Goal: Task Accomplishment & Management: Complete application form

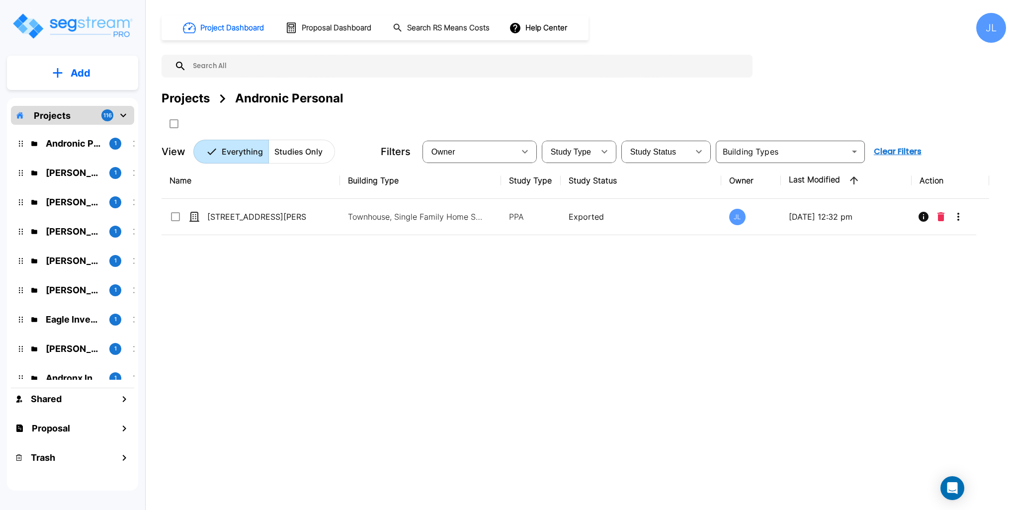
click at [190, 94] on div "Projects" at bounding box center [185, 98] width 48 height 18
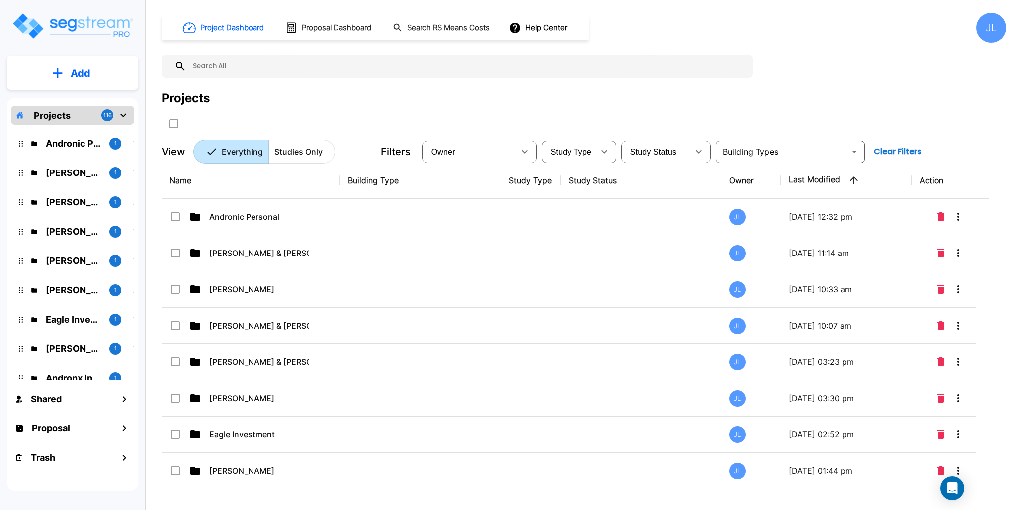
click at [66, 72] on button "Add" at bounding box center [72, 73] width 131 height 29
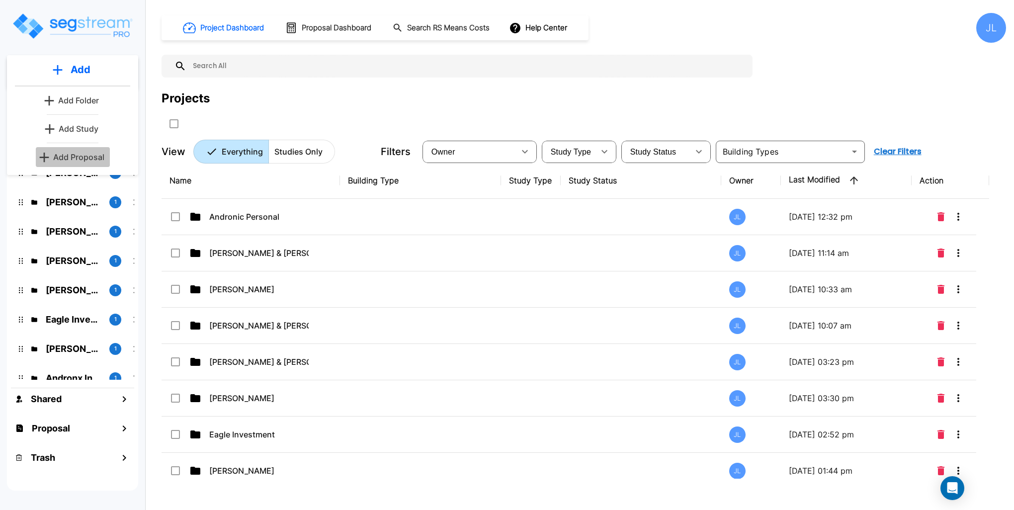
click at [91, 160] on p "Add Proposal" at bounding box center [78, 157] width 51 height 12
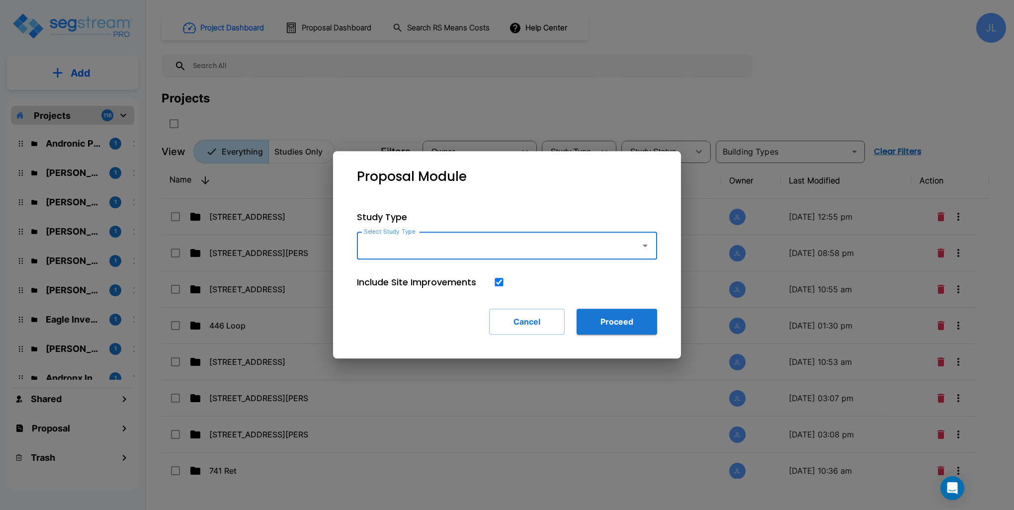
click at [604, 254] on input "Select Study Type" at bounding box center [496, 245] width 270 height 19
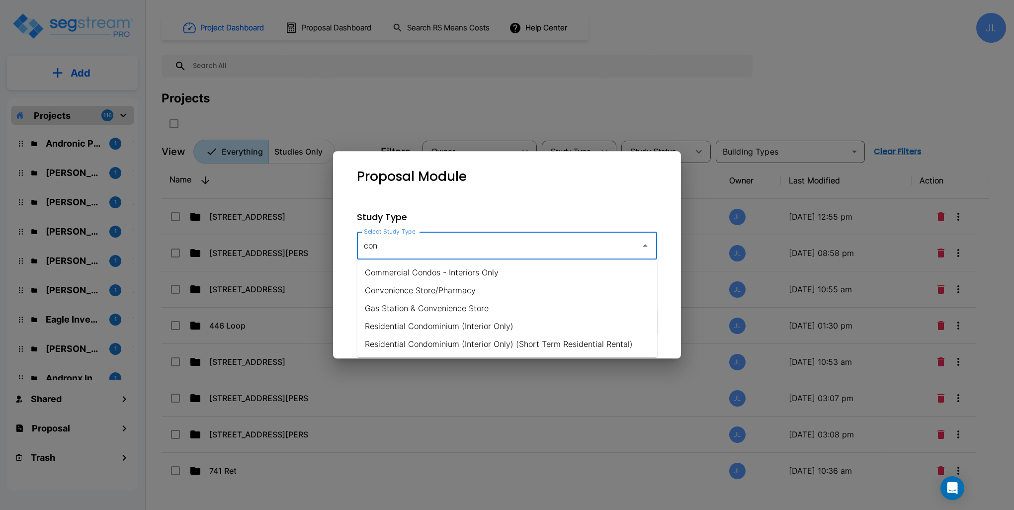
click at [493, 275] on li "Commercial Condos - Interiors Only" at bounding box center [507, 272] width 300 height 18
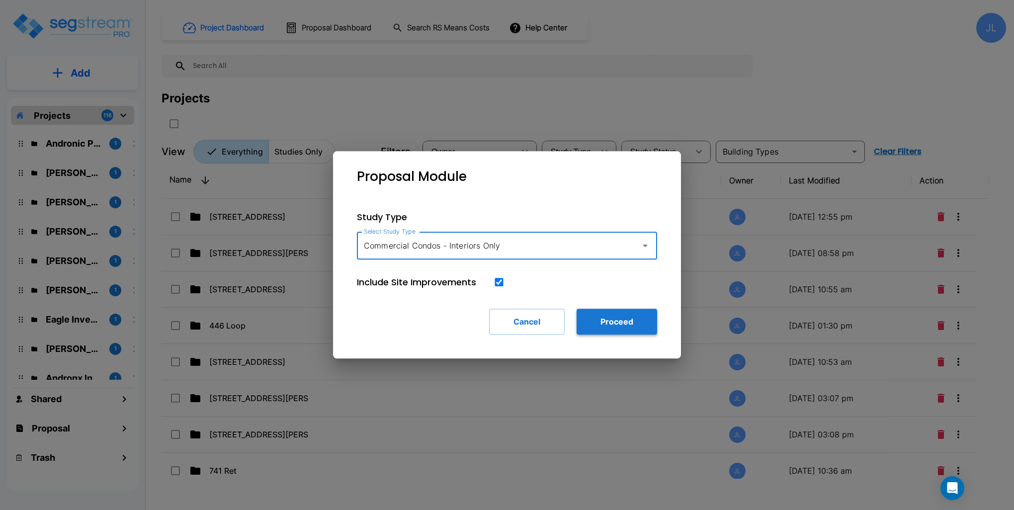
type input "Commercial Condos - Interiors Only"
click at [627, 326] on button "Proceed" at bounding box center [616, 322] width 80 height 26
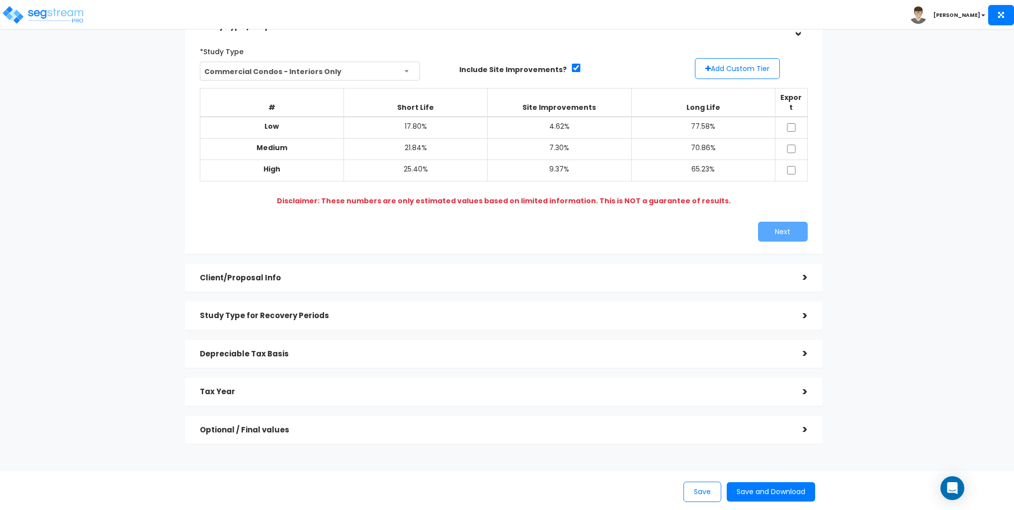
scroll to position [85, 0]
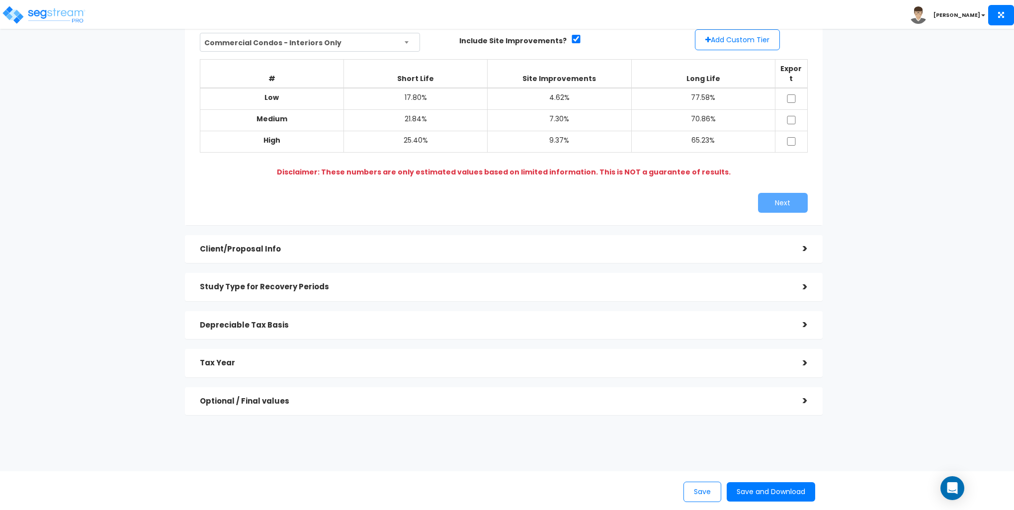
click at [367, 248] on div "Client/Proposal Info >" at bounding box center [503, 249] width 637 height 28
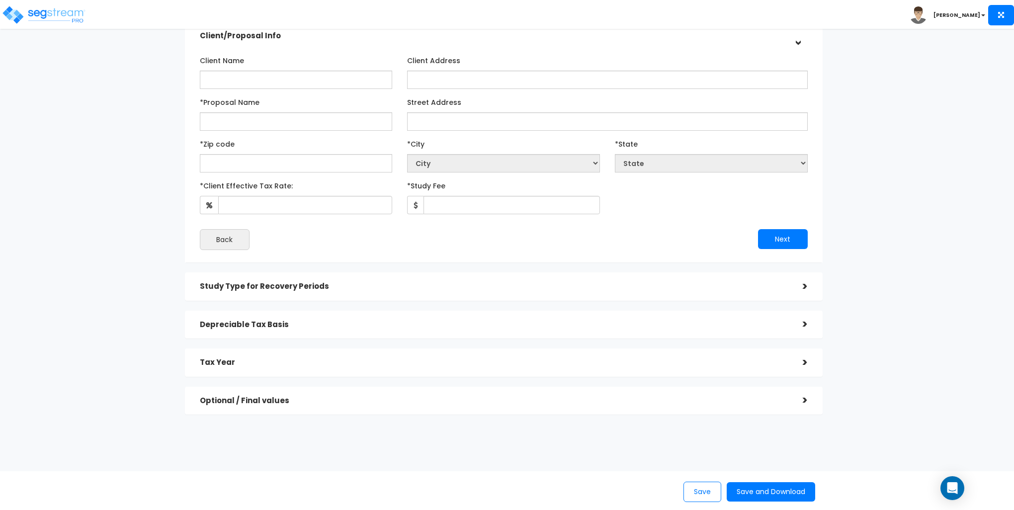
scroll to position [36, 0]
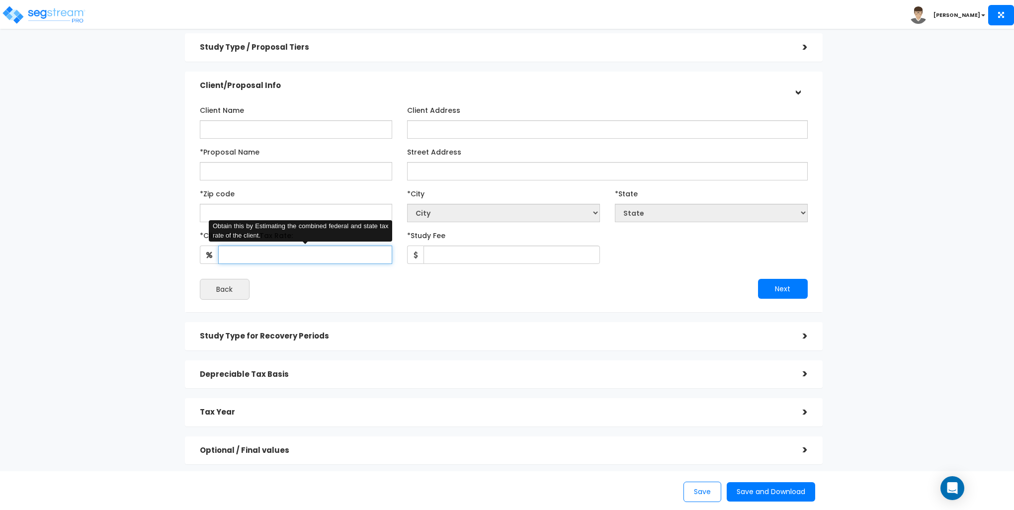
click at [269, 255] on input "*Client Effective Tax Rate:" at bounding box center [305, 254] width 174 height 18
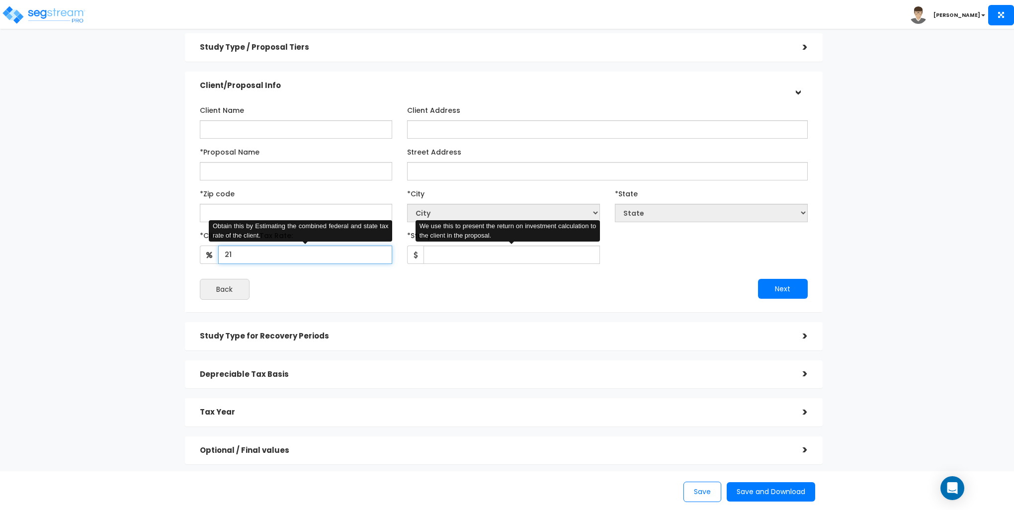
type input "21"
click at [440, 251] on input "*Study Fee" at bounding box center [511, 254] width 176 height 18
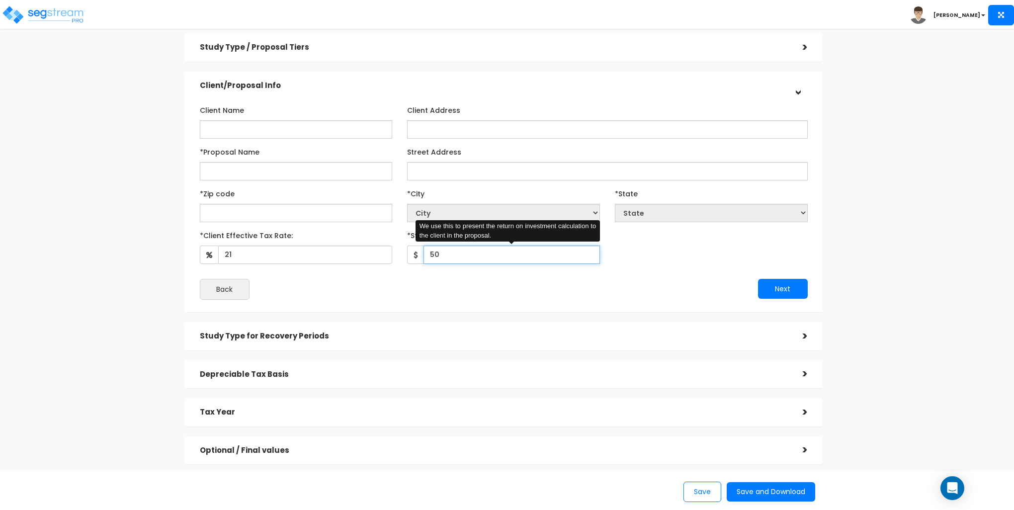
type input "5"
type input "6,000"
click at [283, 132] on input "Client Name" at bounding box center [296, 129] width 193 height 18
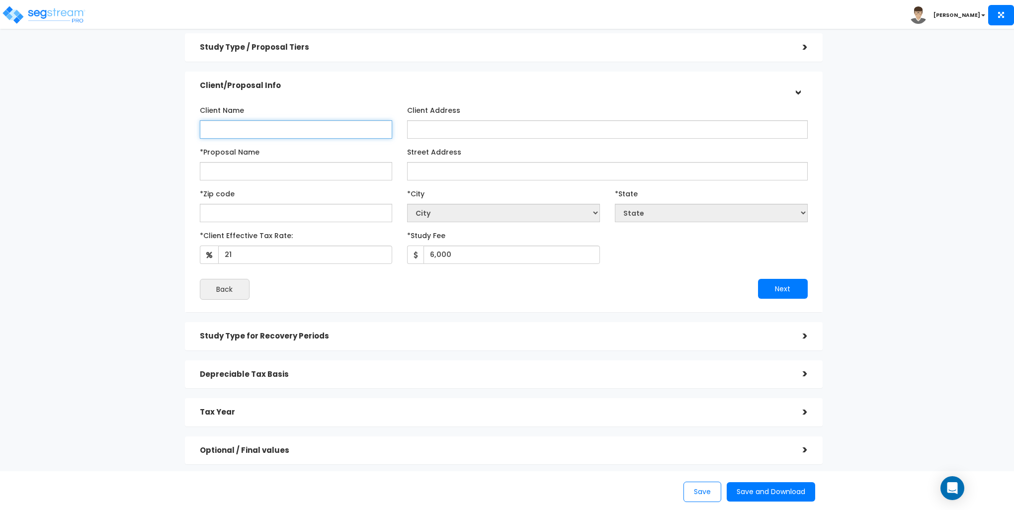
click at [279, 121] on input "Client Name" at bounding box center [296, 129] width 193 height 18
type input "[PERSON_NAME] & [PERSON_NAME]"
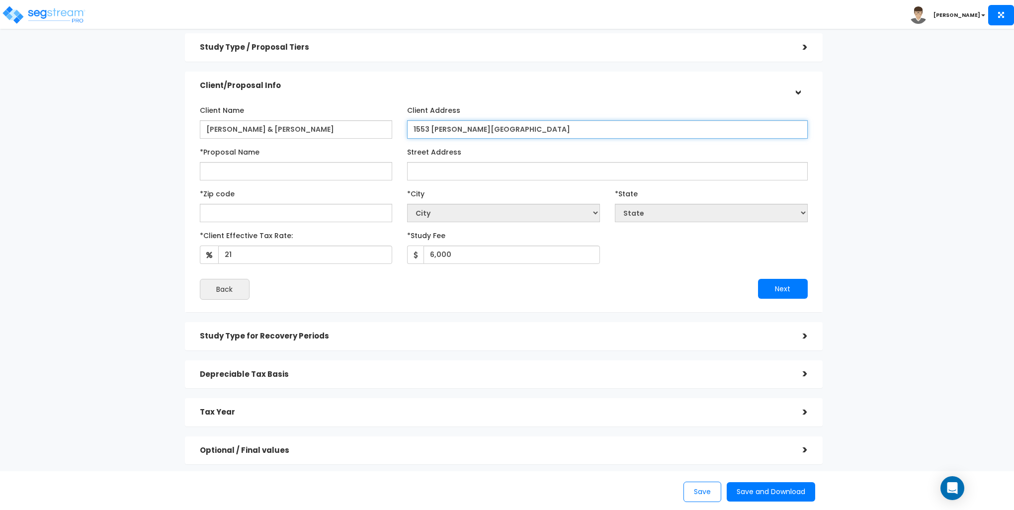
type input "1553 [PERSON_NAME][GEOGRAPHIC_DATA]"
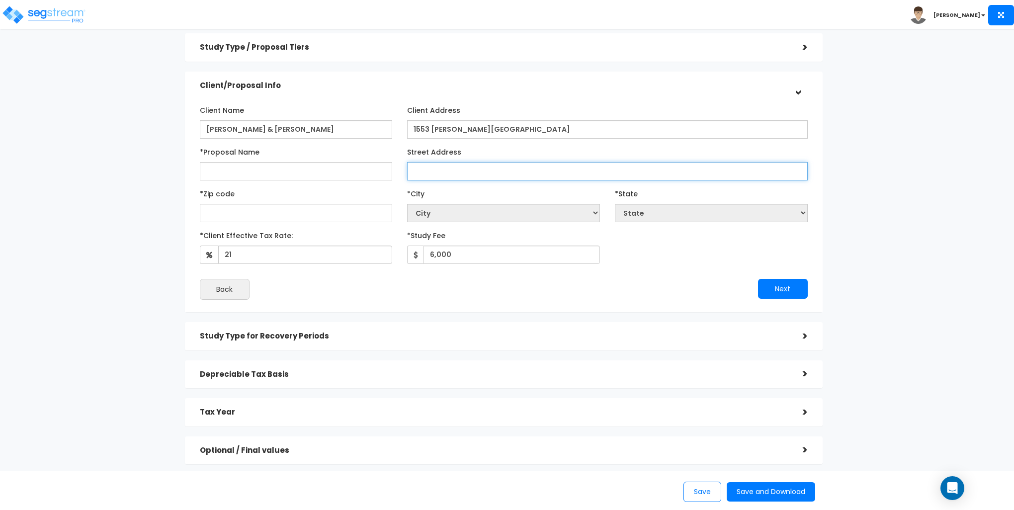
click at [440, 168] on input "Street Address" at bounding box center [607, 171] width 400 height 18
type input "[STREET_ADDRESS]"
select select "National Average"
type input "2"
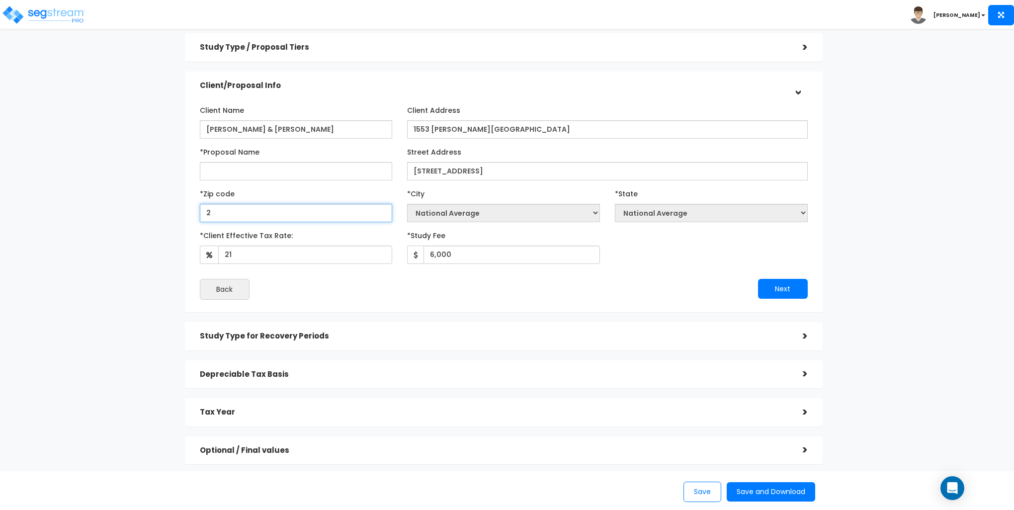
select select "DC"
type input "28"
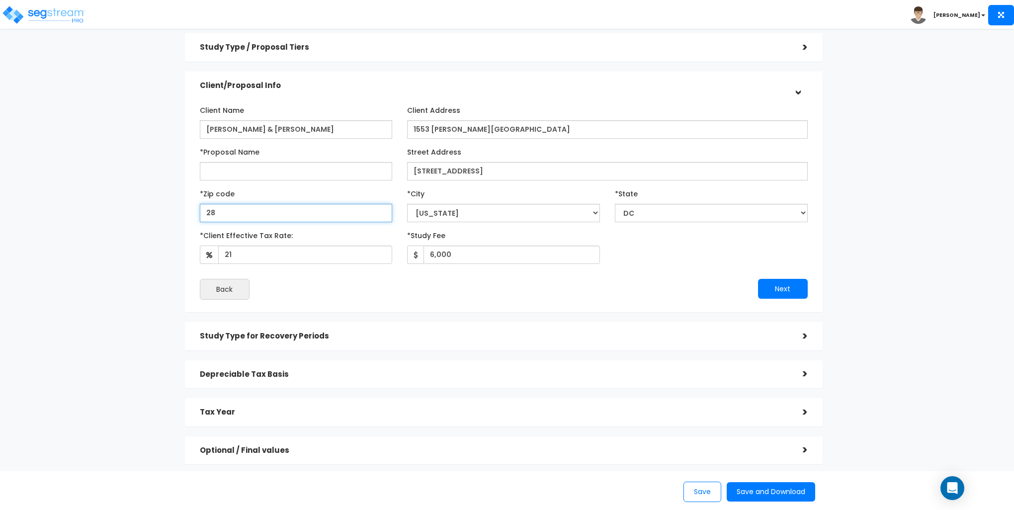
select select "NC"
type input "28428"
select select "[GEOGRAPHIC_DATA]"
click at [779, 284] on button "Next" at bounding box center [783, 289] width 50 height 20
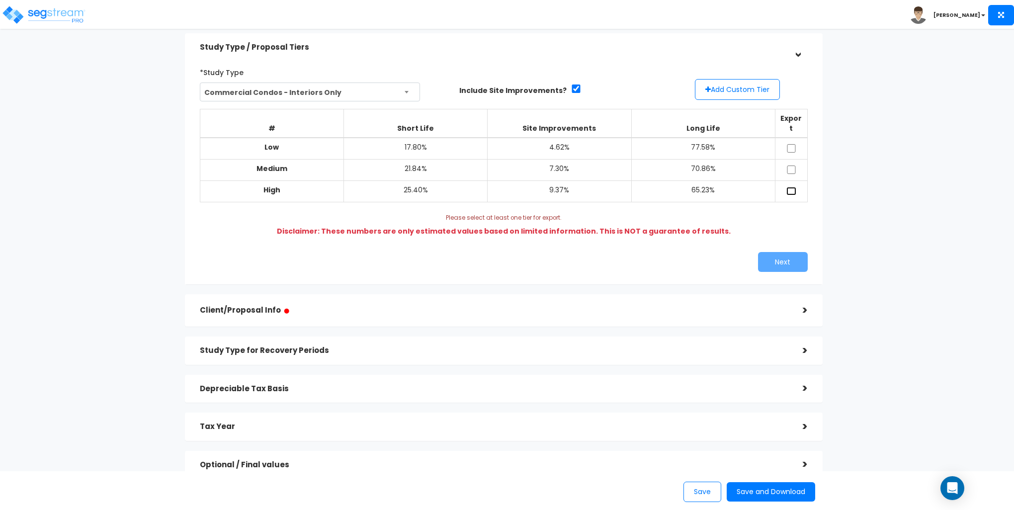
click at [791, 187] on input "checkbox" at bounding box center [791, 191] width 10 height 8
checkbox input "true"
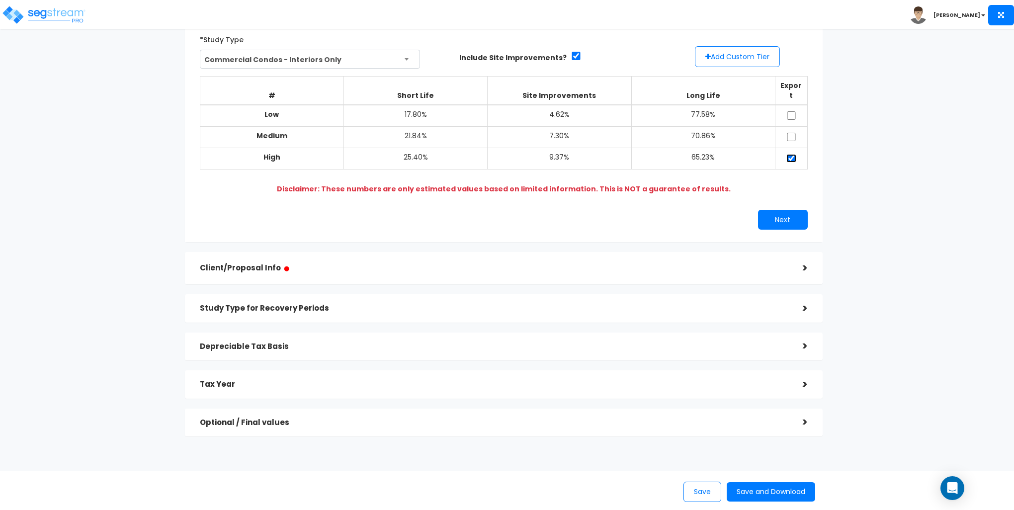
scroll to position [90, 0]
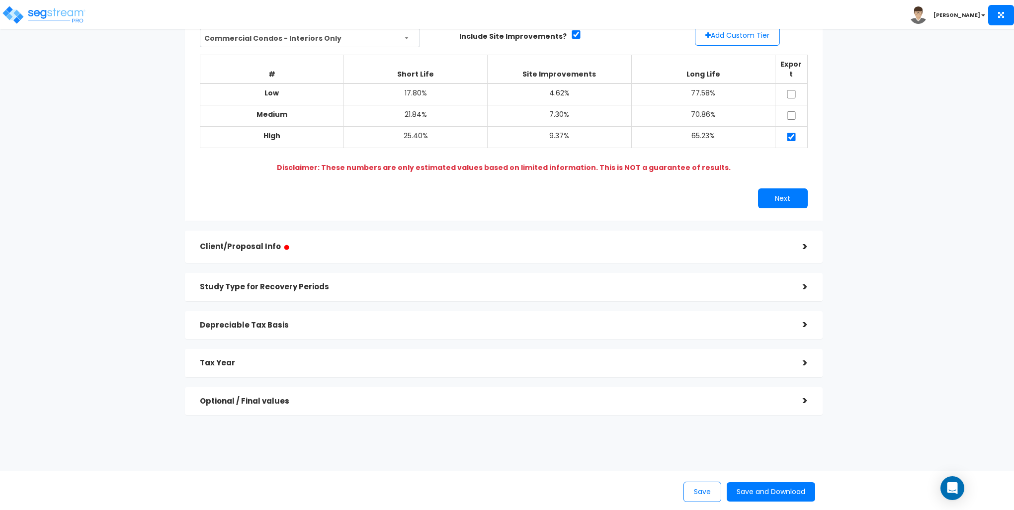
click at [421, 281] on div "Study Type for Recovery Periods" at bounding box center [494, 287] width 588 height 18
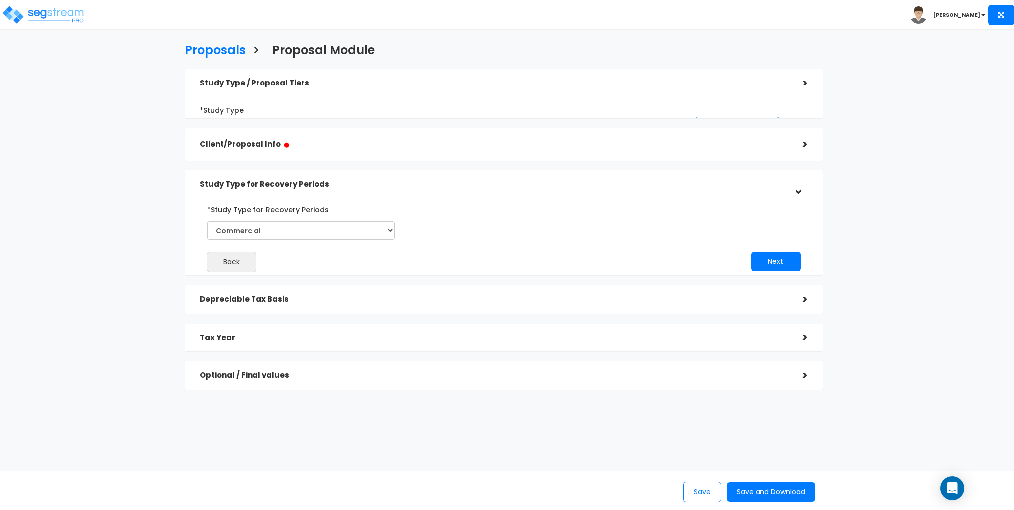
scroll to position [0, 0]
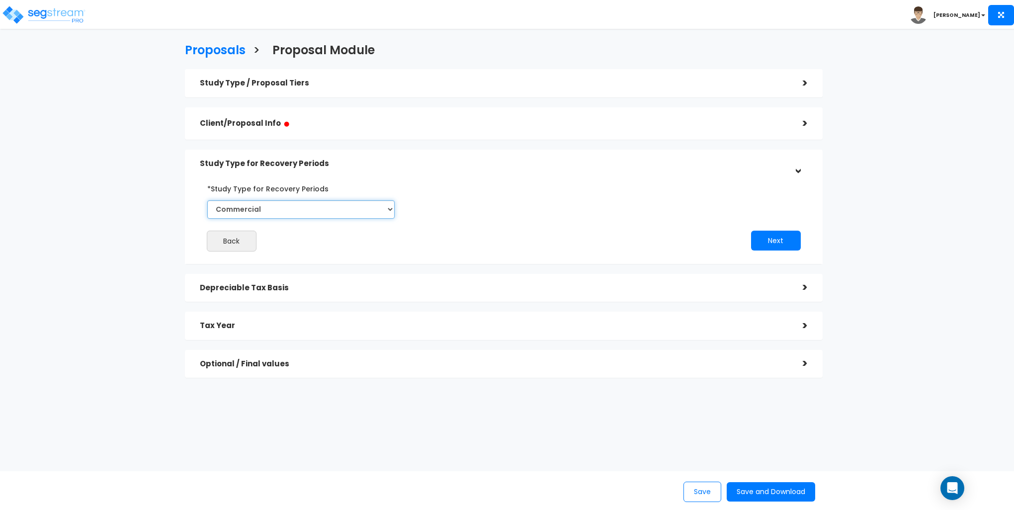
click at [318, 204] on select "Commercial Residential" at bounding box center [301, 209] width 188 height 18
click at [207, 200] on select "Commercial Residential" at bounding box center [301, 209] width 188 height 18
drag, startPoint x: 328, startPoint y: 209, endPoint x: 307, endPoint y: 215, distance: 21.8
click at [328, 209] on select "Commercial Residential" at bounding box center [301, 209] width 188 height 18
select select "Commercial"
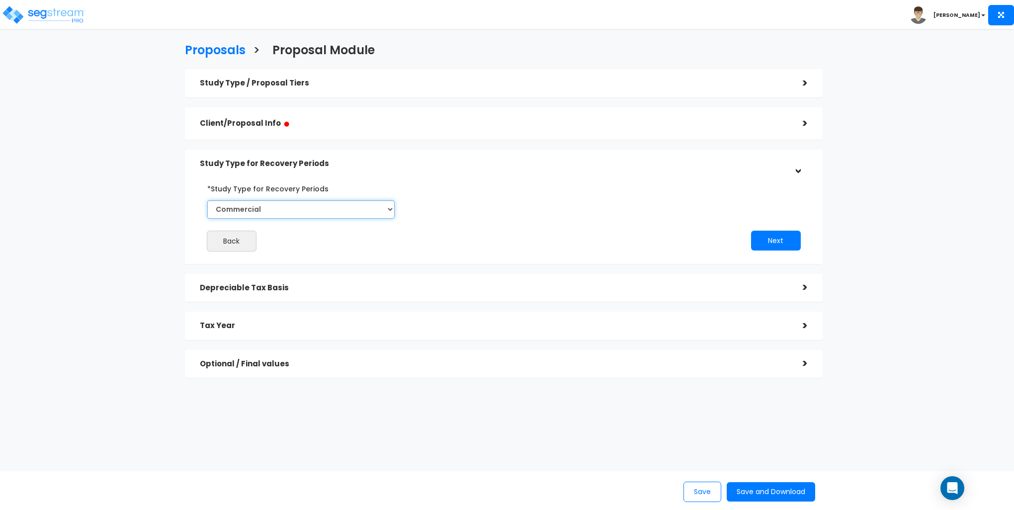
click at [207, 200] on select "Commercial Residential" at bounding box center [301, 209] width 188 height 18
click at [280, 291] on h5 "Depreciable Tax Basis" at bounding box center [494, 288] width 588 height 8
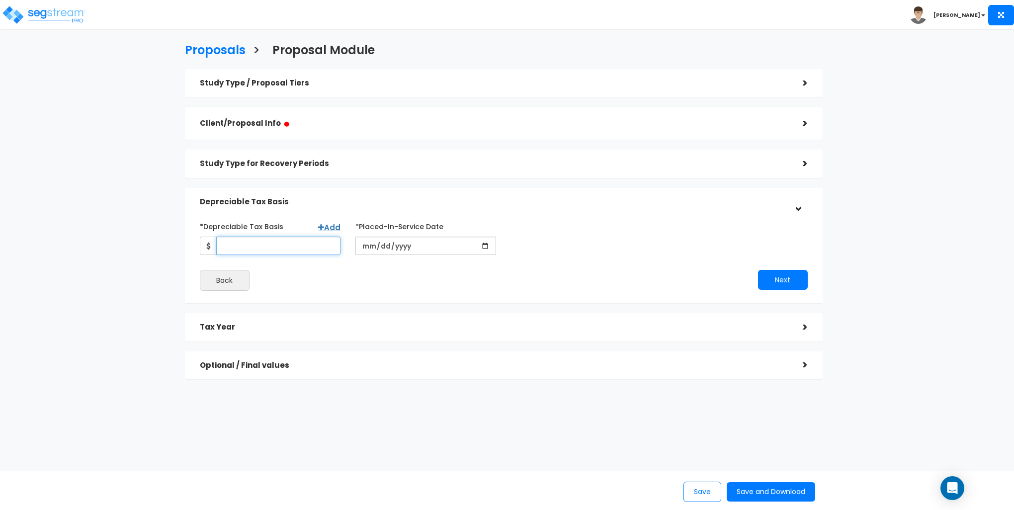
click at [245, 241] on input "*Depreciable Tax Basis" at bounding box center [278, 246] width 124 height 18
type input "425,000"
click at [367, 241] on input "date" at bounding box center [425, 246] width 141 height 18
type input "[DATE]"
click at [520, 242] on input "*Purchase/Contract Date" at bounding box center [581, 246] width 141 height 18
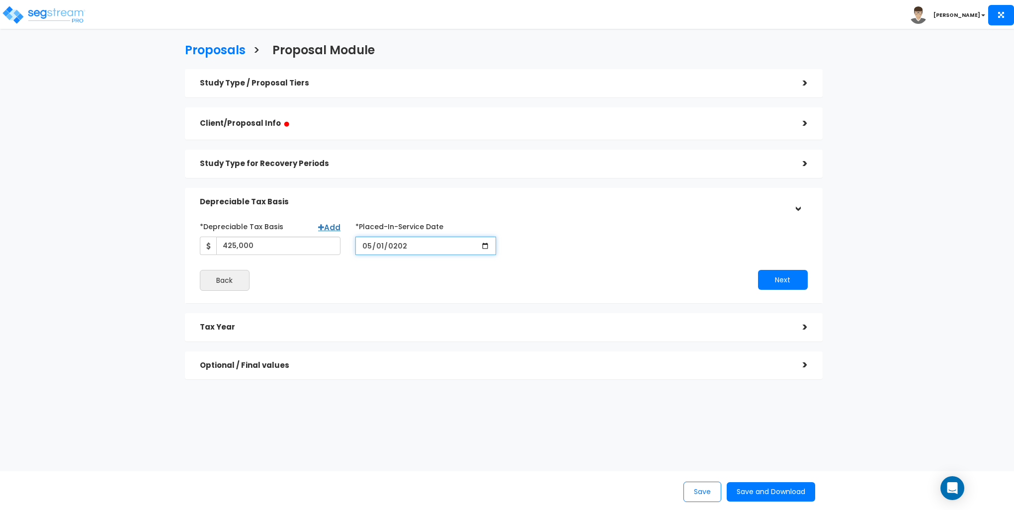
type input "[DATE]"
click at [800, 281] on button "Next" at bounding box center [783, 280] width 50 height 20
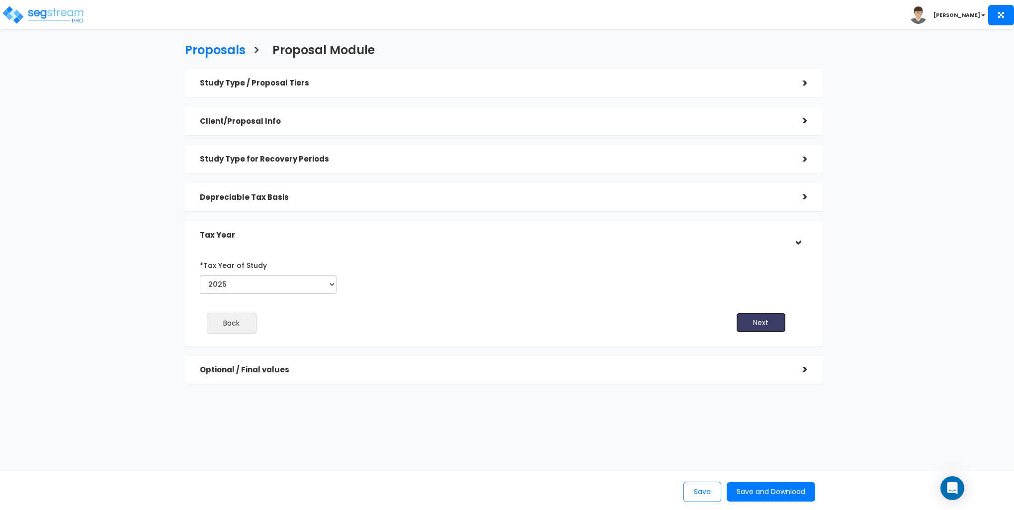
click at [747, 327] on button "Next" at bounding box center [761, 323] width 50 height 20
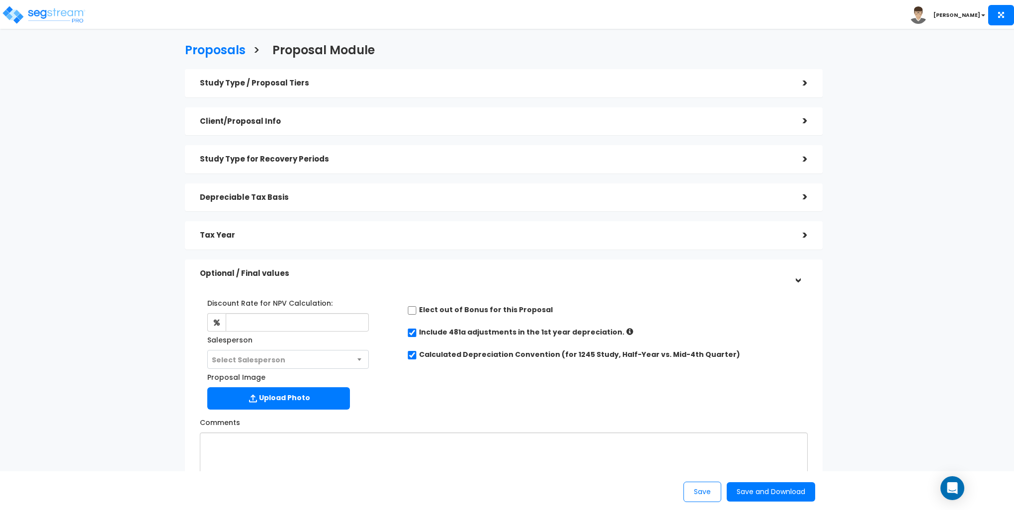
click at [626, 330] on icon at bounding box center [629, 331] width 7 height 7
click at [626, 329] on icon at bounding box center [629, 331] width 7 height 7
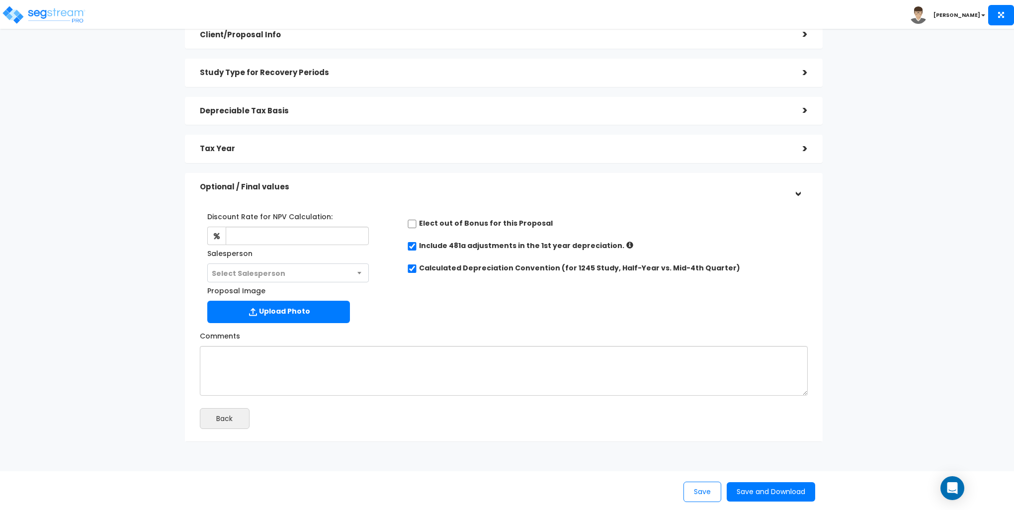
scroll to position [99, 0]
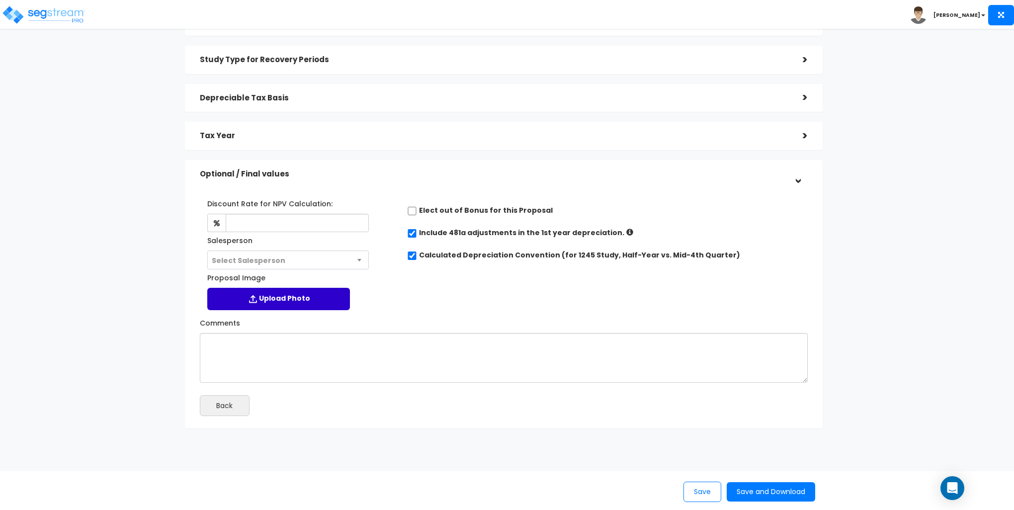
click at [304, 300] on label "Upload Photo" at bounding box center [278, 299] width 143 height 22
click at [0, 0] on input "Proposal Image" at bounding box center [0, 0] width 0 height 0
click at [500, 61] on h5 "Study Type for Recovery Periods" at bounding box center [494, 60] width 588 height 8
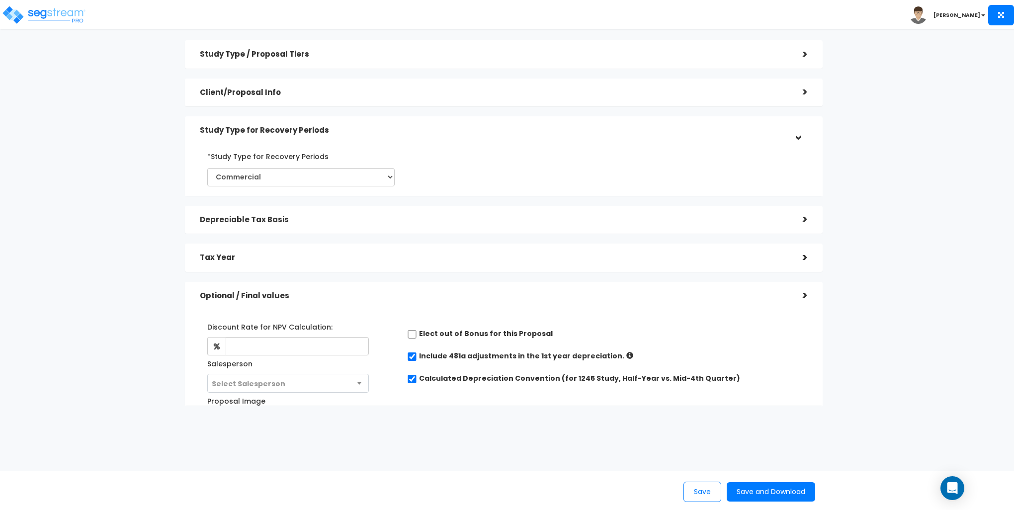
scroll to position [0, 0]
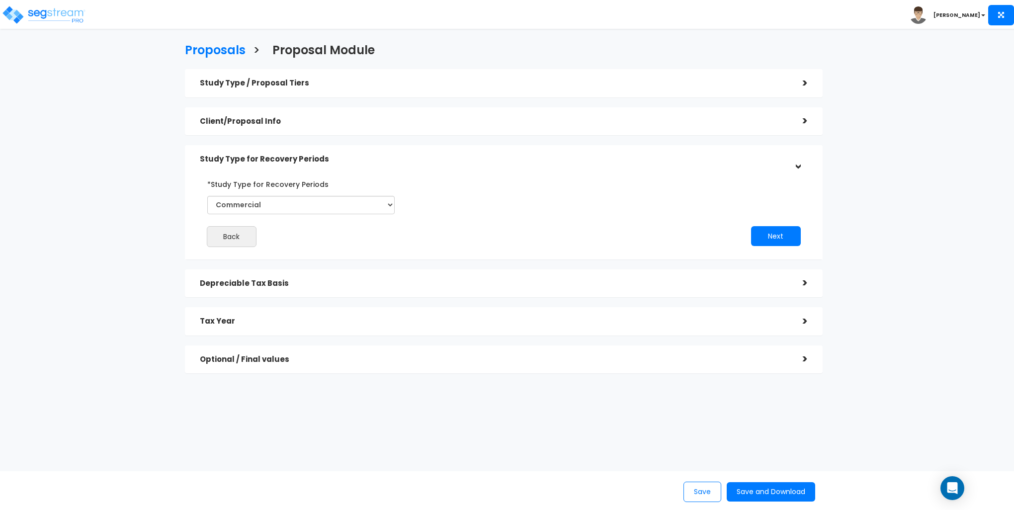
click at [326, 77] on div "Study Type / Proposal Tiers" at bounding box center [494, 83] width 588 height 18
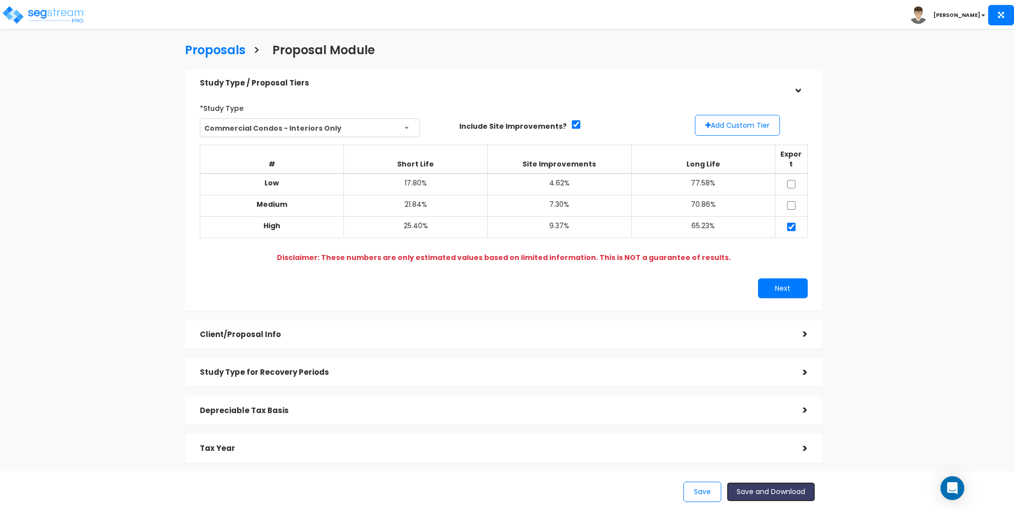
click at [770, 488] on button "Save and Download" at bounding box center [770, 491] width 88 height 19
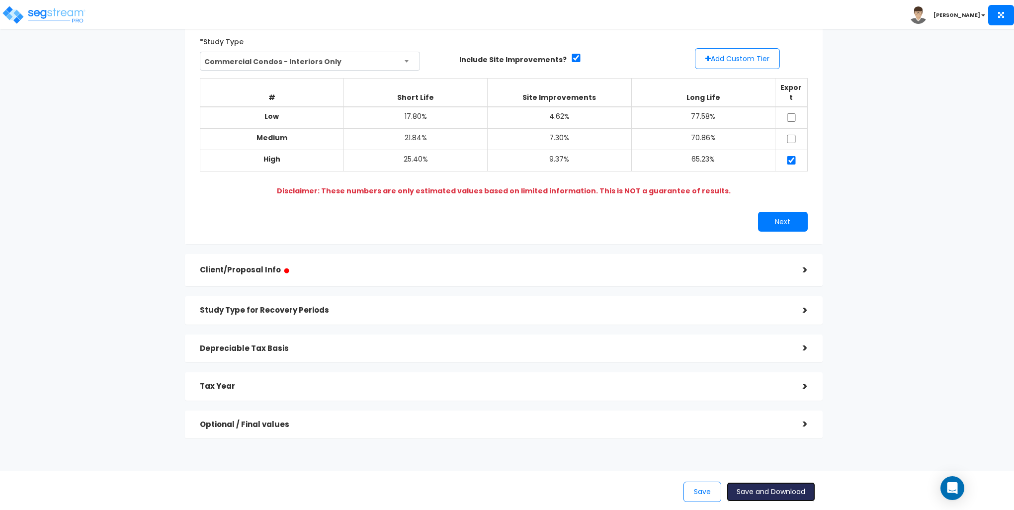
scroll to position [90, 0]
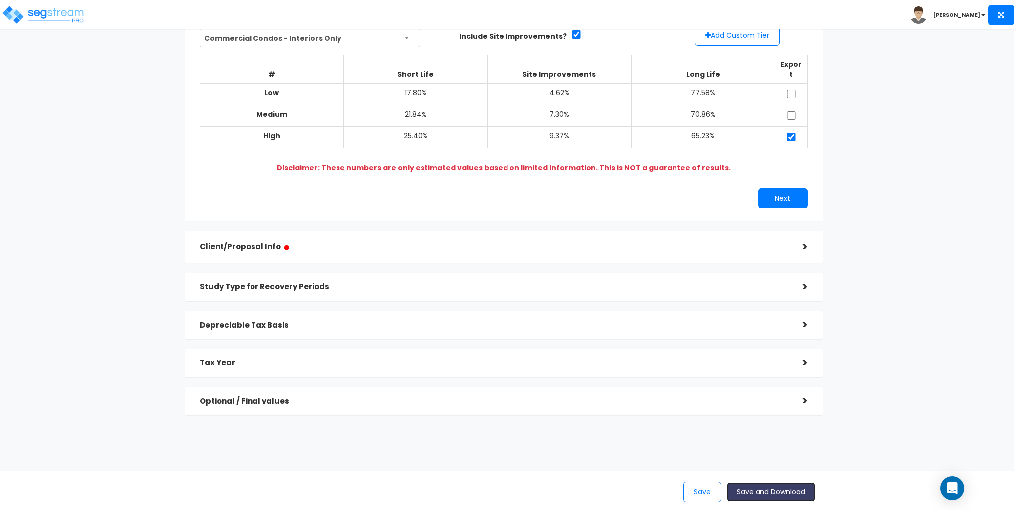
click at [765, 491] on button "Save and Download" at bounding box center [770, 491] width 88 height 19
click at [443, 403] on div "Optional / Final values >" at bounding box center [503, 401] width 637 height 28
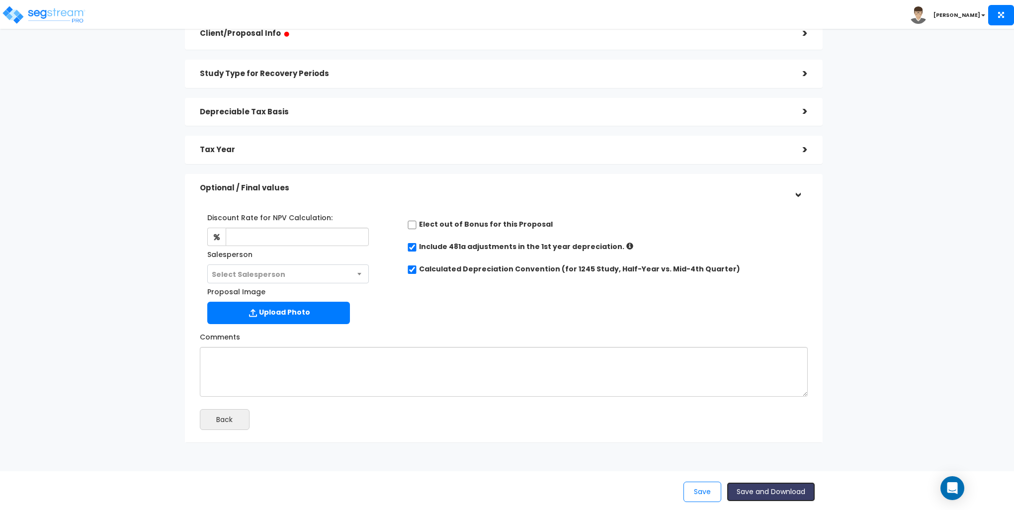
click at [793, 491] on button "Save and Download" at bounding box center [770, 491] width 88 height 19
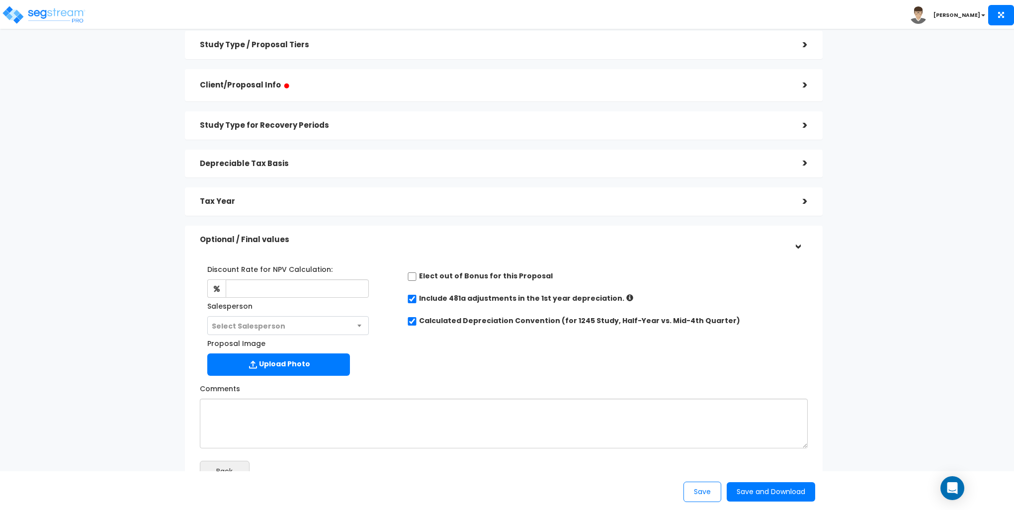
scroll to position [0, 0]
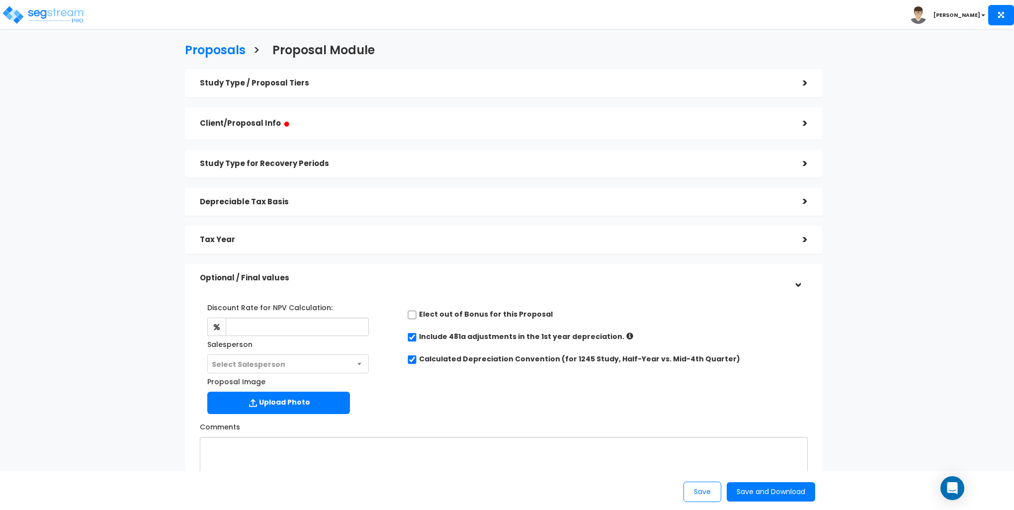
click at [244, 118] on h5 "Client/Proposal Info ●" at bounding box center [494, 123] width 588 height 12
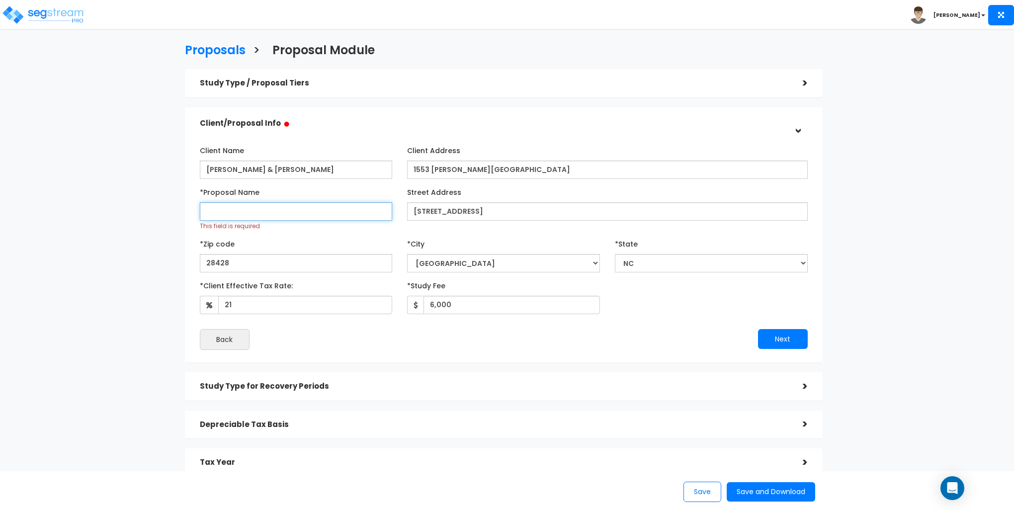
click at [225, 207] on input "*Proposal Name" at bounding box center [296, 211] width 193 height 18
type input "505 [GEOGRAPHIC_DATA]"
click at [767, 493] on button "Save and Download" at bounding box center [770, 491] width 88 height 19
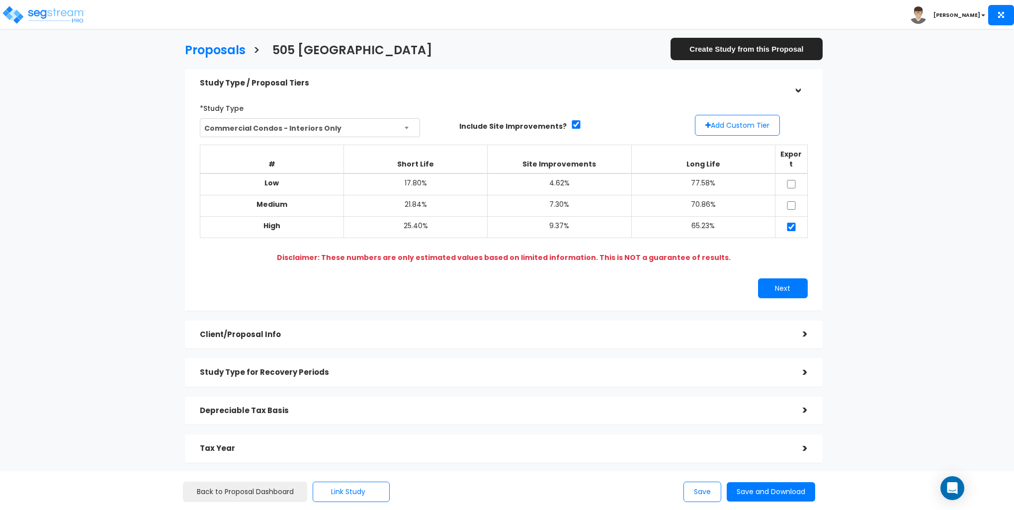
click at [136, 213] on div "Proposals > 505 Carolina Beach Create Study from this Proposal Study Type / Pro…" at bounding box center [503, 274] width 832 height 661
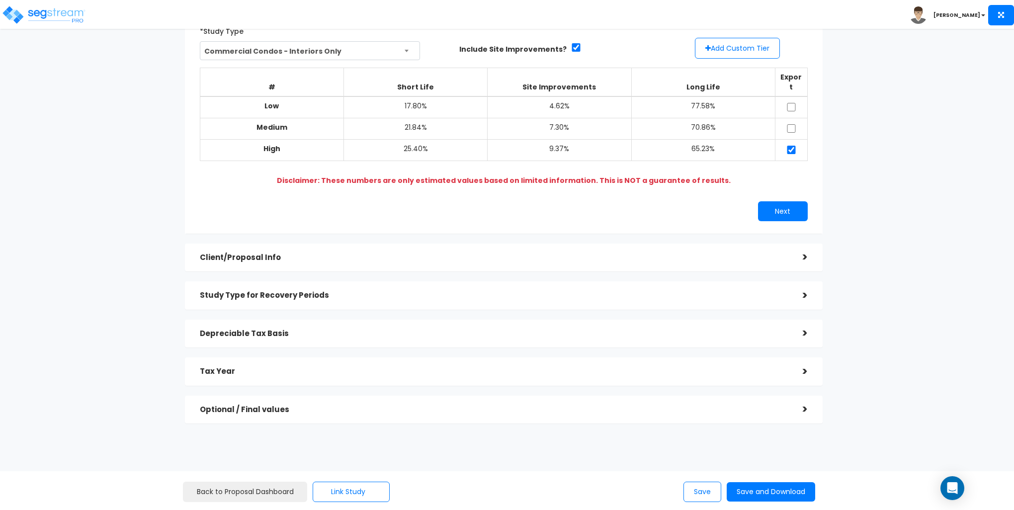
scroll to position [85, 0]
